Goal: Transaction & Acquisition: Purchase product/service

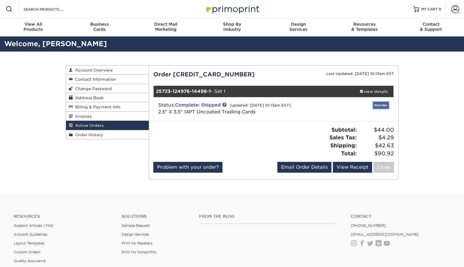
click at [382, 103] on link "Reorder" at bounding box center [381, 105] width 16 height 7
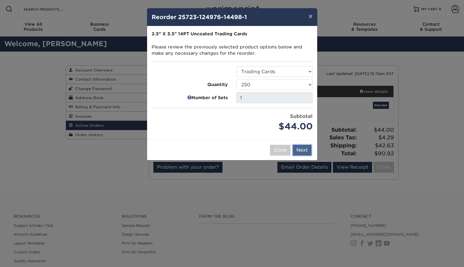
click at [304, 148] on button "Next" at bounding box center [302, 150] width 19 height 11
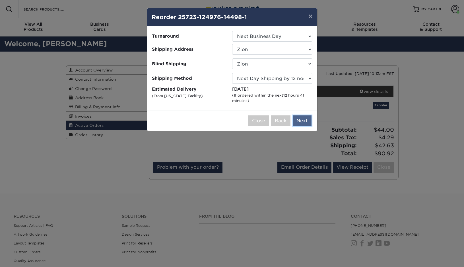
click at [305, 121] on button "Next" at bounding box center [302, 120] width 19 height 11
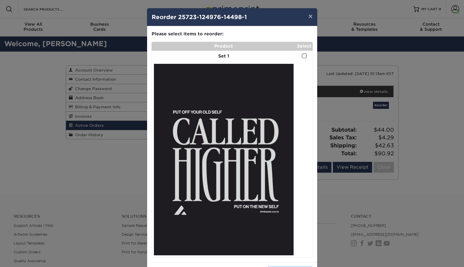
scroll to position [24, 0]
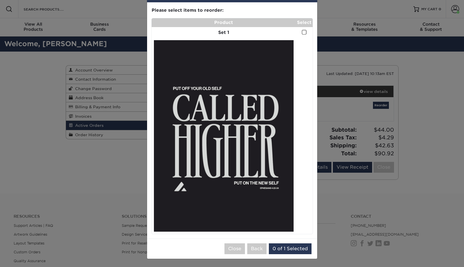
click at [304, 31] on span at bounding box center [304, 32] width 5 height 5
click at [0, 0] on input "checkbox" at bounding box center [0, 0] width 0 height 0
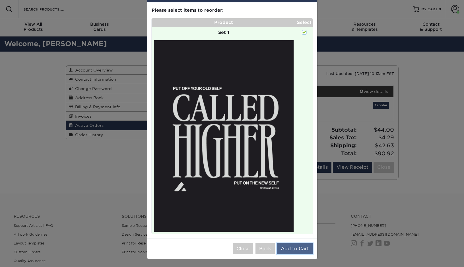
click at [301, 248] on button "Add to Cart" at bounding box center [295, 248] width 36 height 11
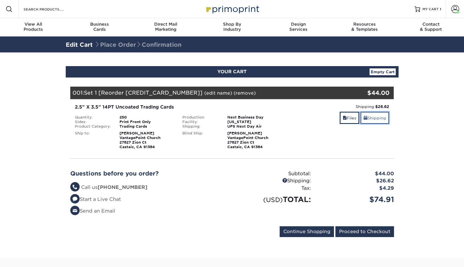
click at [373, 117] on link "Shipping" at bounding box center [375, 118] width 29 height 12
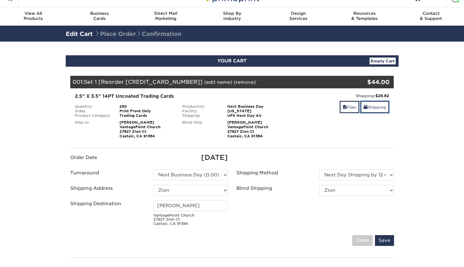
scroll to position [13, 0]
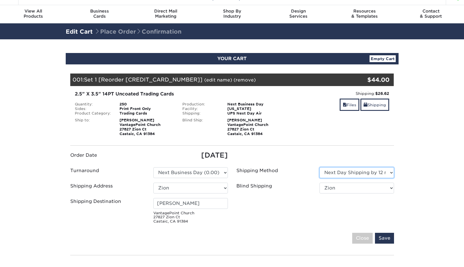
click at [394, 172] on select "Please Select 3 Day Shipping Service (+$22.70) 2 Day Air Shipping (+$23.17) Gro…" at bounding box center [357, 172] width 75 height 11
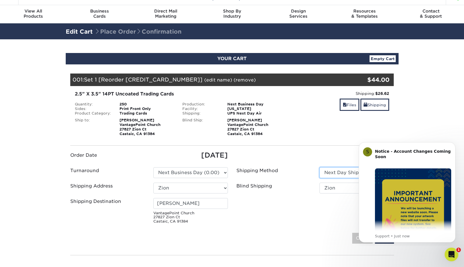
scroll to position [0, 0]
click at [320, 167] on select "Please Select 3 Day Shipping Service (+$22.70) 2 Day Air Shipping (+$23.17) Gro…" at bounding box center [357, 172] width 75 height 11
click at [454, 144] on icon "Dismiss notification" at bounding box center [454, 144] width 2 height 2
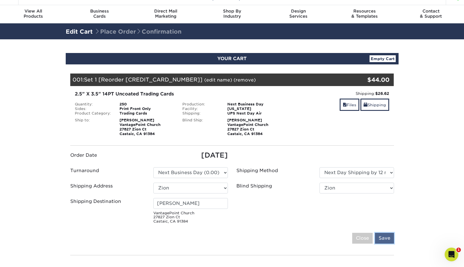
click at [390, 236] on input "Save" at bounding box center [384, 238] width 19 height 11
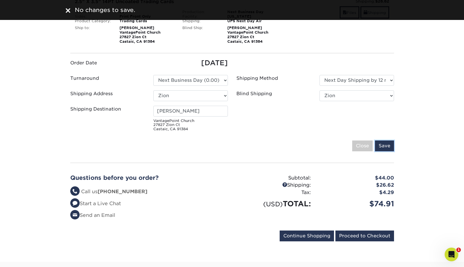
scroll to position [141, 0]
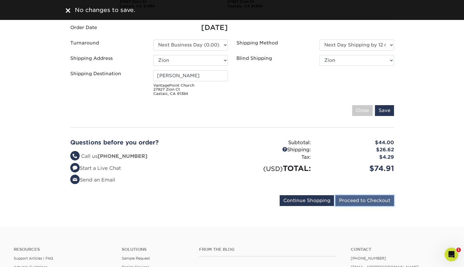
click at [362, 204] on input "Proceed to Checkout" at bounding box center [365, 200] width 59 height 11
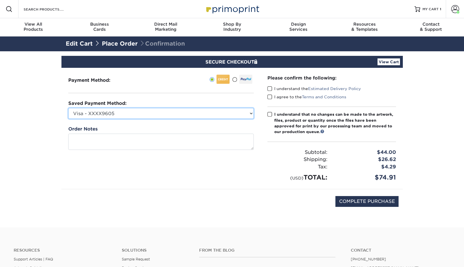
click at [165, 115] on select "Visa - XXXX9605 New Credit Card" at bounding box center [161, 113] width 186 height 11
click at [68, 108] on select "Visa - XXXX9605 New Credit Card" at bounding box center [161, 113] width 186 height 11
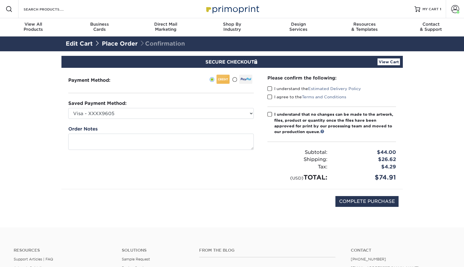
click at [271, 88] on span at bounding box center [270, 88] width 5 height 5
click at [0, 0] on input "I understand the Estimated Delivery Policy" at bounding box center [0, 0] width 0 height 0
click at [270, 98] on span at bounding box center [270, 96] width 5 height 5
click at [0, 0] on input "I agree to the Terms and Conditions" at bounding box center [0, 0] width 0 height 0
click at [269, 114] on span at bounding box center [270, 114] width 5 height 5
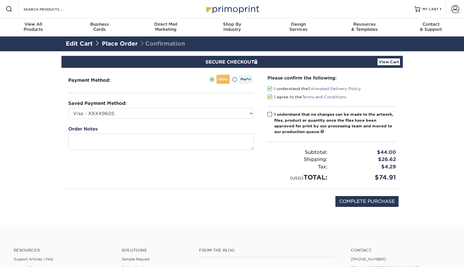
click at [0, 0] on input "I understand that no changes can be made to the artwork, files, product or quan…" at bounding box center [0, 0] width 0 height 0
click at [383, 202] on input "COMPLETE PURCHASE" at bounding box center [367, 201] width 63 height 11
type input "PROCESSING, PLEASE WAIT..."
